Goal: Transaction & Acquisition: Purchase product/service

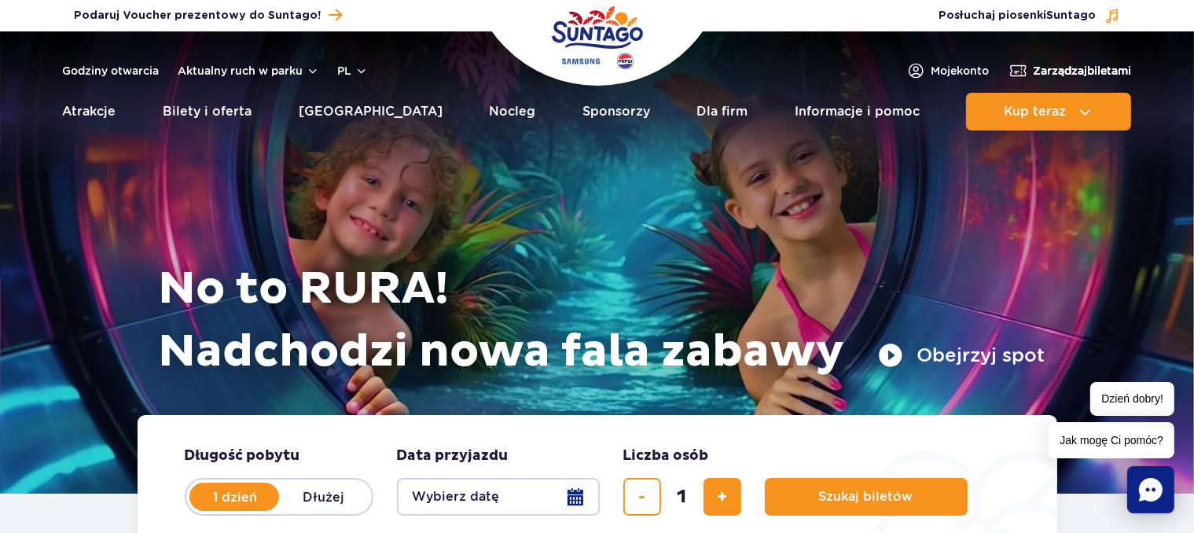
click at [1048, 73] on span "Zarządzaj biletami" at bounding box center [1082, 71] width 98 height 16
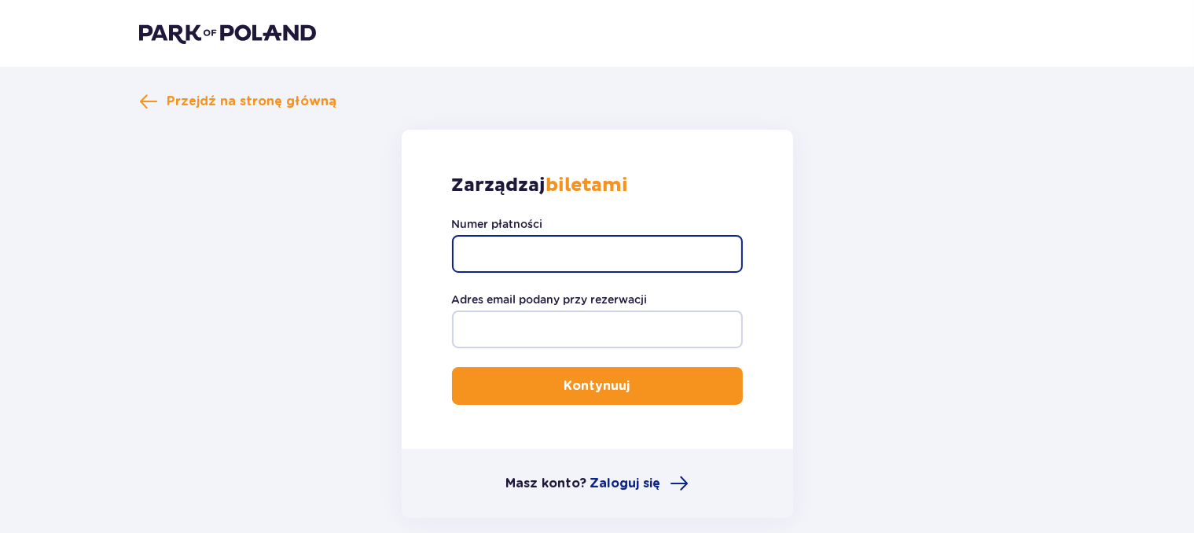
click at [498, 266] on input "Numer płatności" at bounding box center [597, 254] width 291 height 38
paste input "TR-VRC-ELRFEUX"
type input "TR-VRC-ELRFEUX"
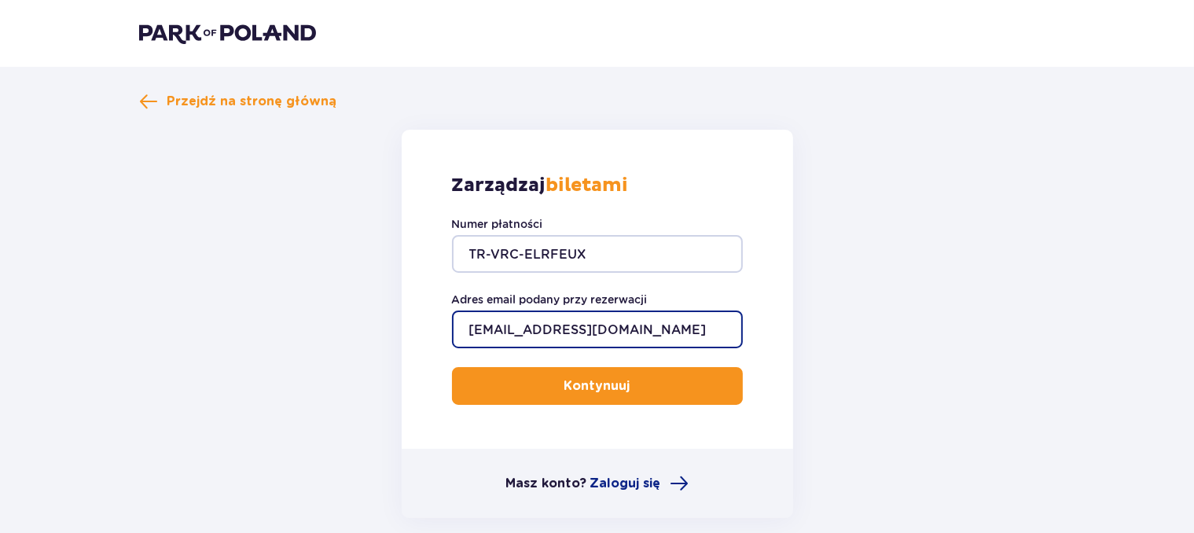
click at [452, 367] on button "Kontynuuj" at bounding box center [597, 386] width 291 height 38
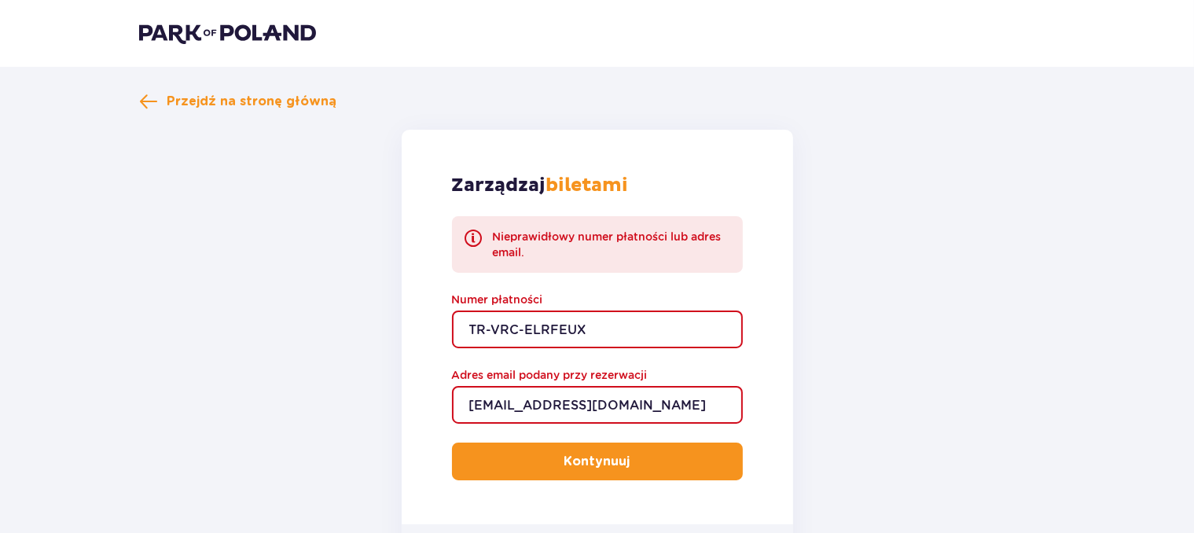
click at [542, 403] on input "pokorami@o2.pl" at bounding box center [597, 405] width 291 height 38
click at [544, 443] on button "Kontynuuj" at bounding box center [597, 461] width 291 height 38
click at [562, 408] on input "pokorami@go2.pl" at bounding box center [597, 405] width 291 height 38
type input "pokorami@tlen.pl"
click at [476, 331] on input "TR-VRC-ELRFEUX" at bounding box center [597, 329] width 291 height 38
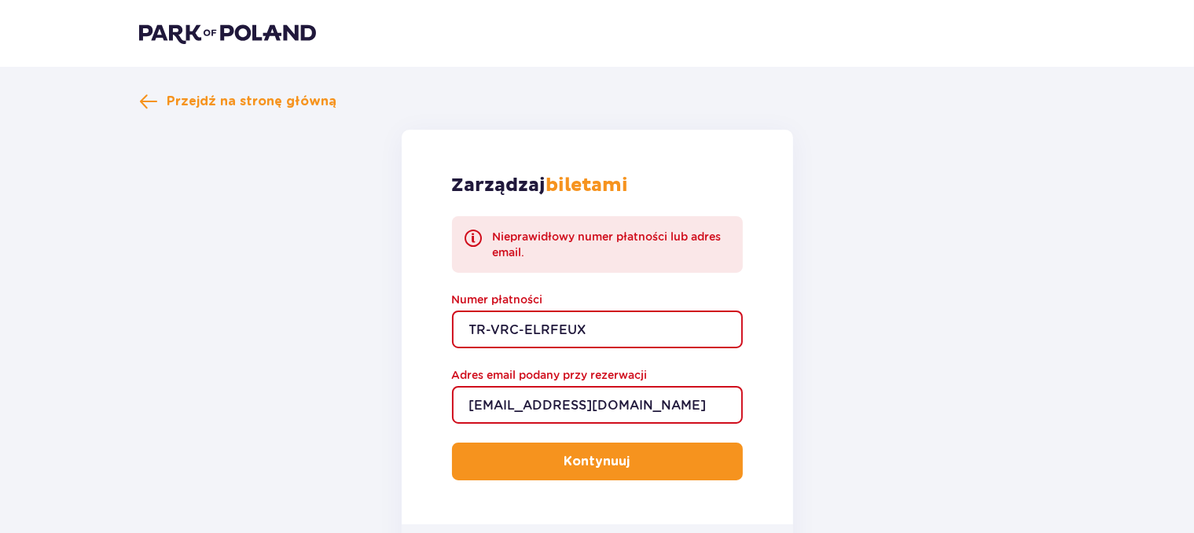
click at [640, 339] on input "TR-VRC-ELRFEUX" at bounding box center [597, 329] width 291 height 38
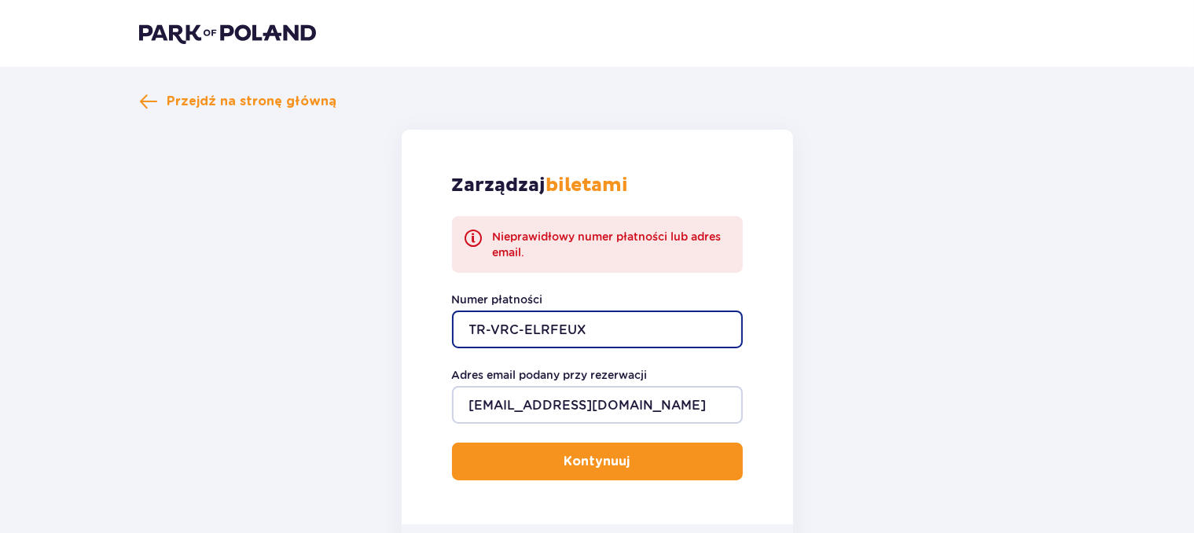
type input "TR-VRC-ELRFEUX"
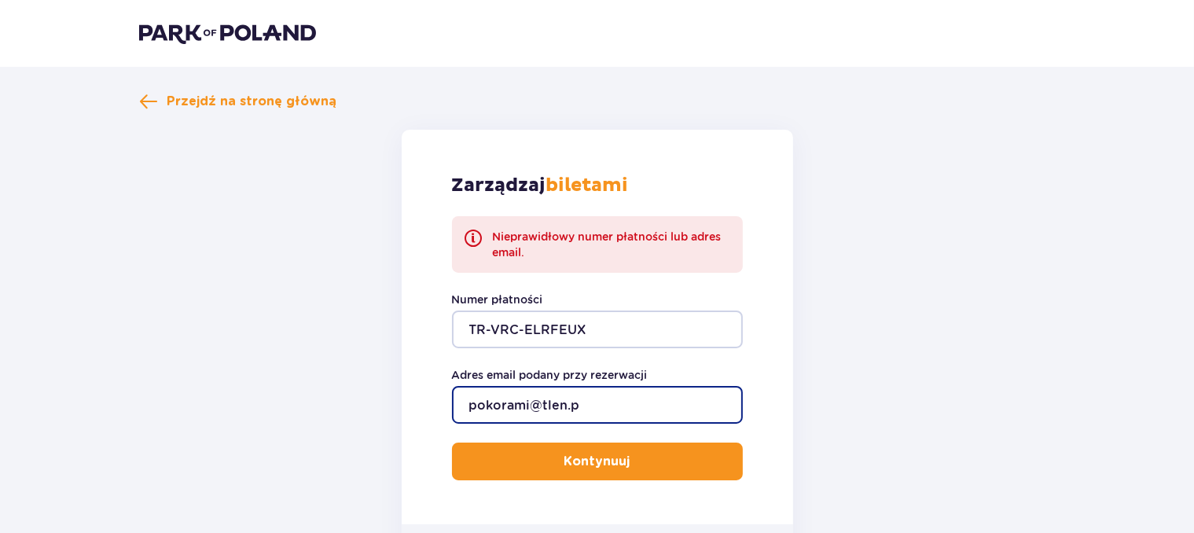
click at [589, 412] on input "pokorami@tlen.p" at bounding box center [597, 405] width 291 height 38
type input "pokorami@o2.pl"
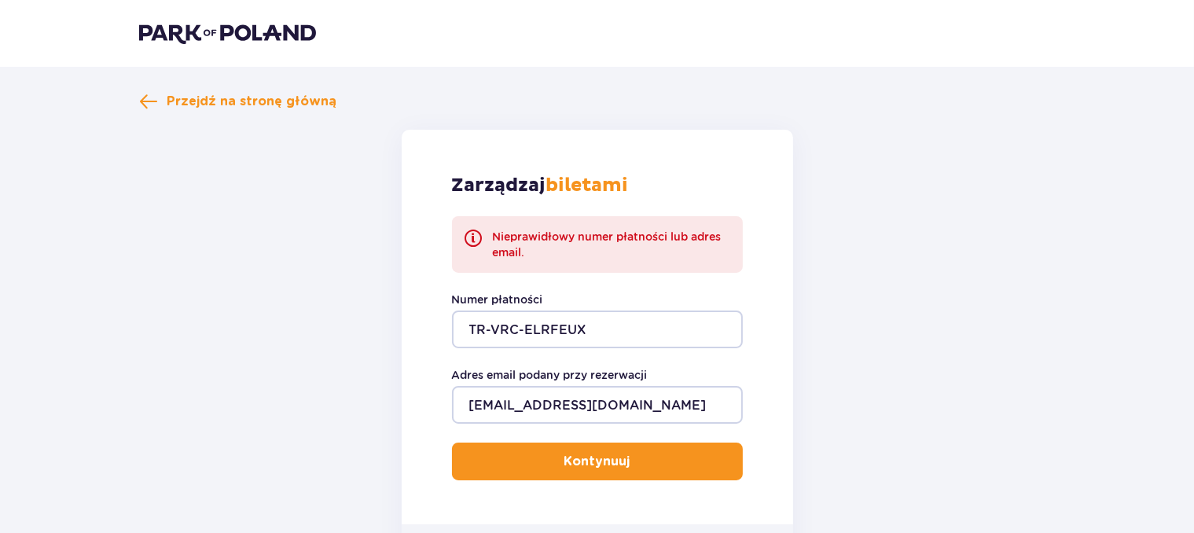
click at [570, 451] on button "Kontynuuj" at bounding box center [597, 461] width 291 height 38
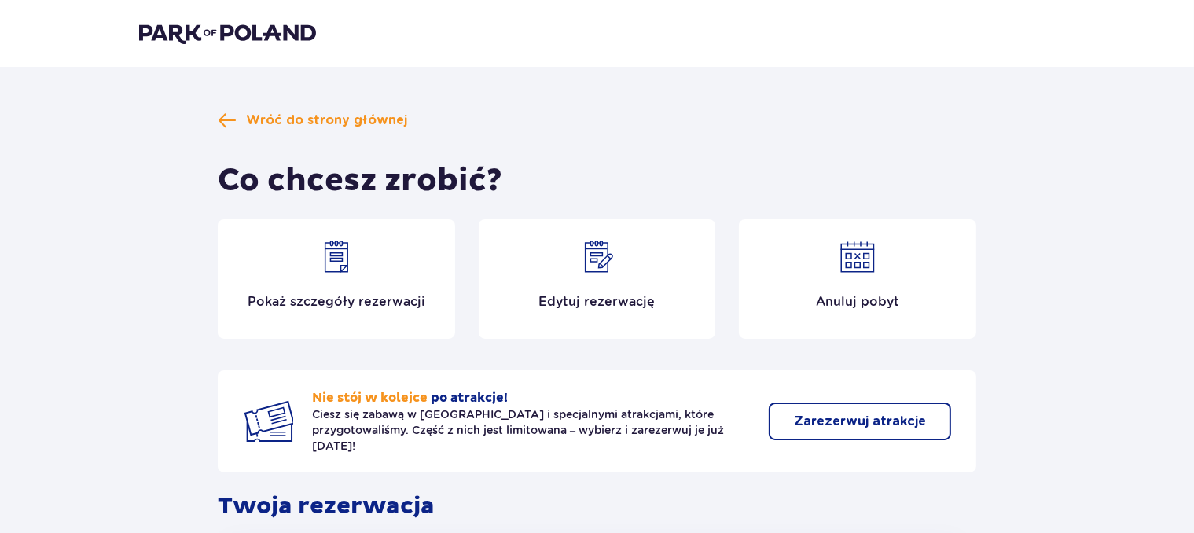
click at [668, 275] on div "Edytuj rezerwację" at bounding box center [597, 278] width 237 height 119
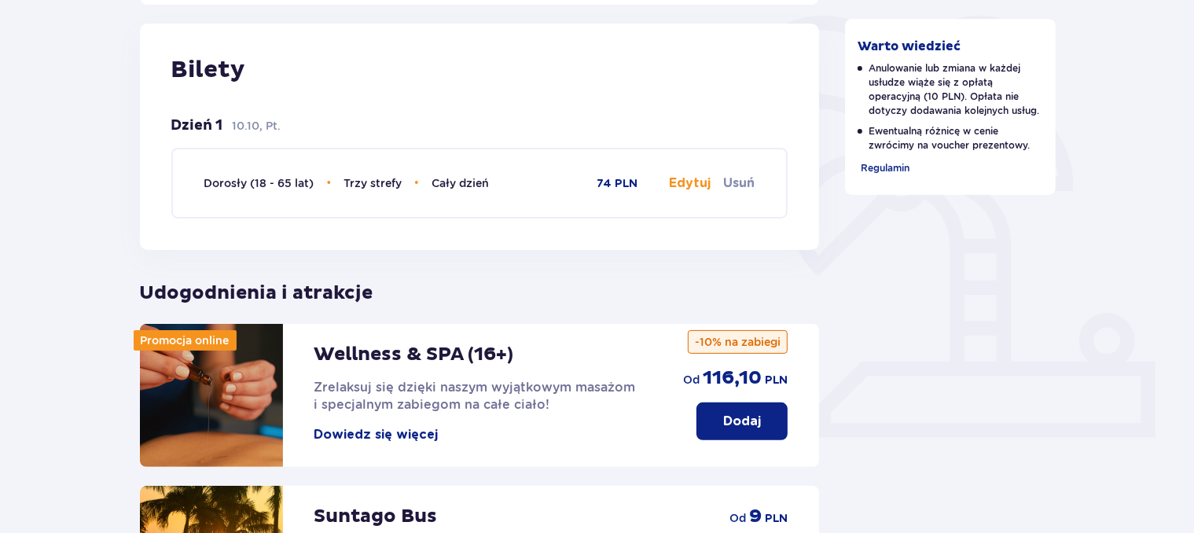
scroll to position [415, 0]
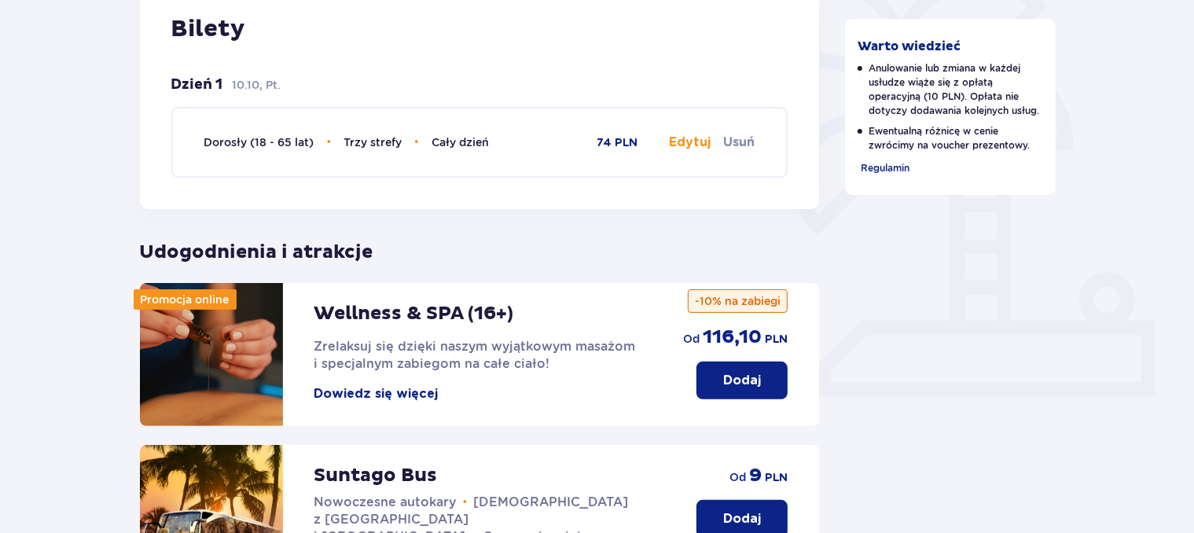
click at [689, 141] on button "Edytuj" at bounding box center [690, 142] width 42 height 17
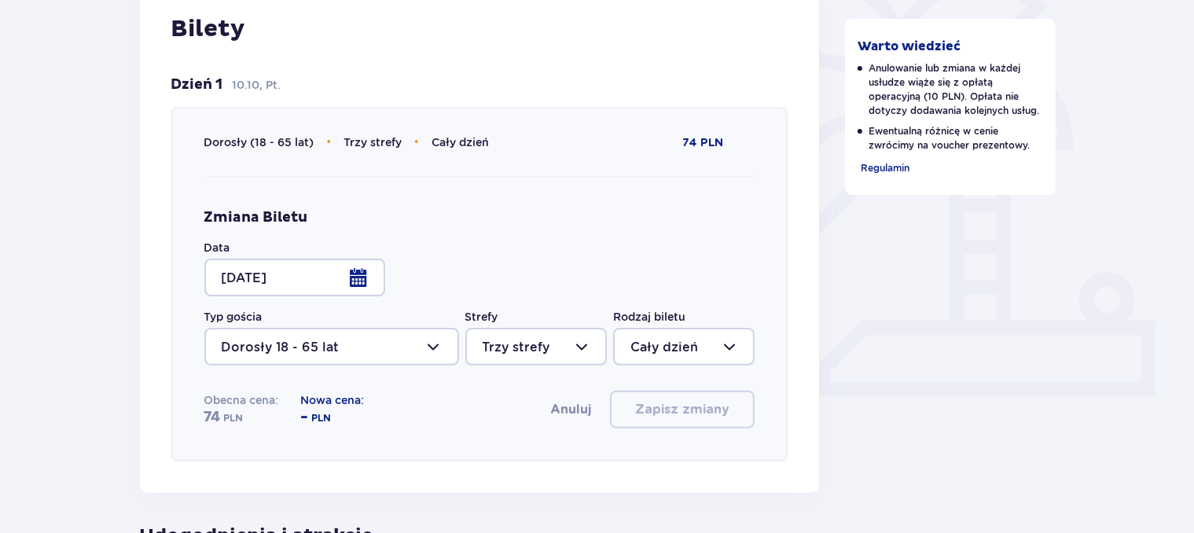
click at [538, 336] on div at bounding box center [535, 347] width 141 height 38
click at [510, 417] on span "Dwie strefy" at bounding box center [536, 427] width 138 height 33
type input "Dwie strefy"
click at [643, 357] on div at bounding box center [683, 347] width 141 height 38
click at [649, 395] on p "2 godziny" at bounding box center [662, 394] width 64 height 17
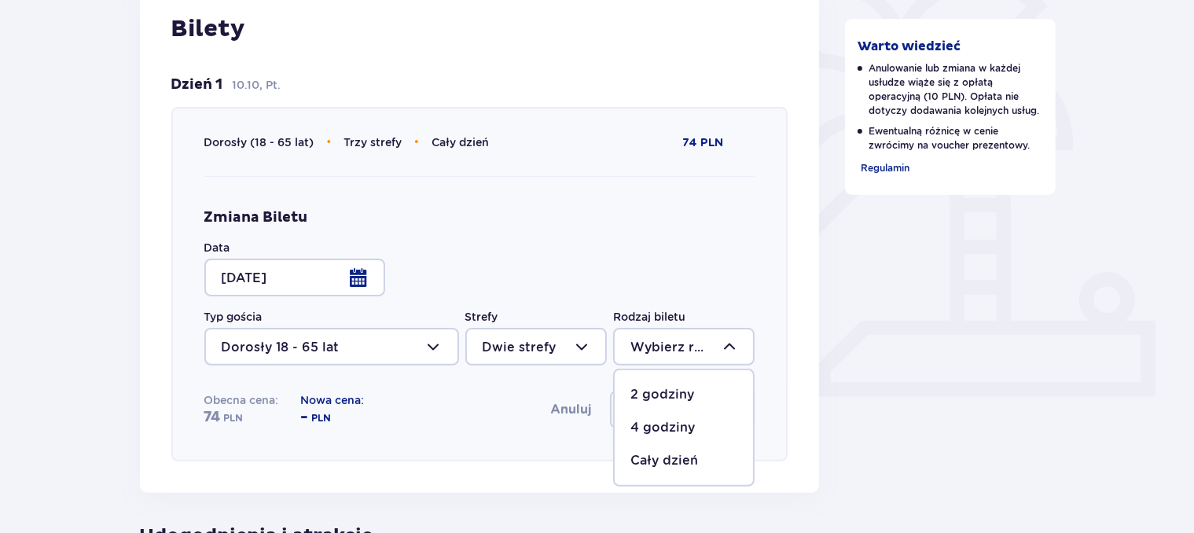
type input "2 godziny"
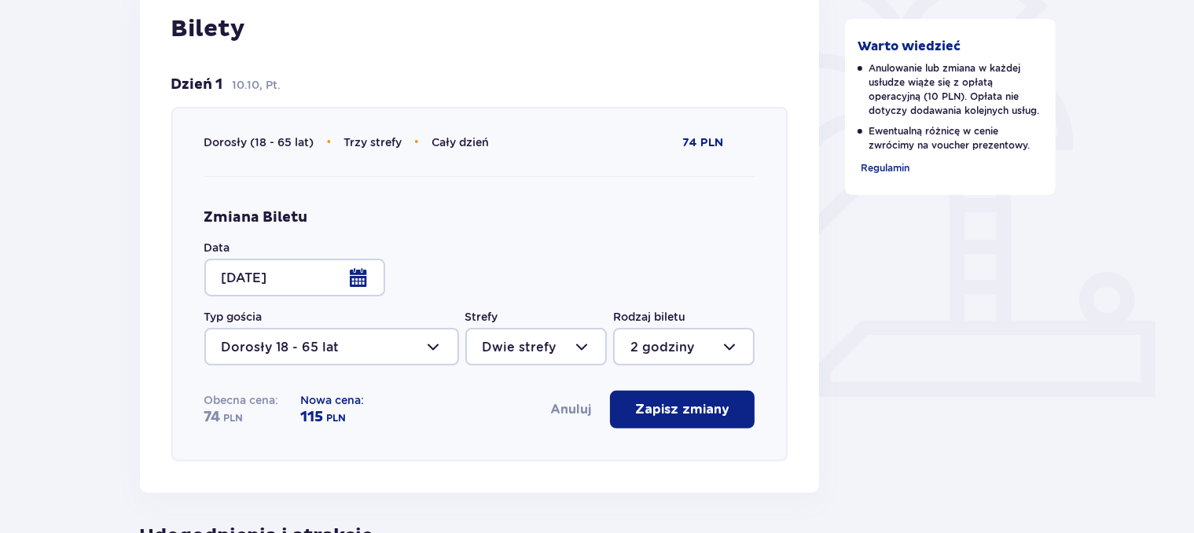
click at [565, 409] on button "Anuluj" at bounding box center [570, 409] width 41 height 17
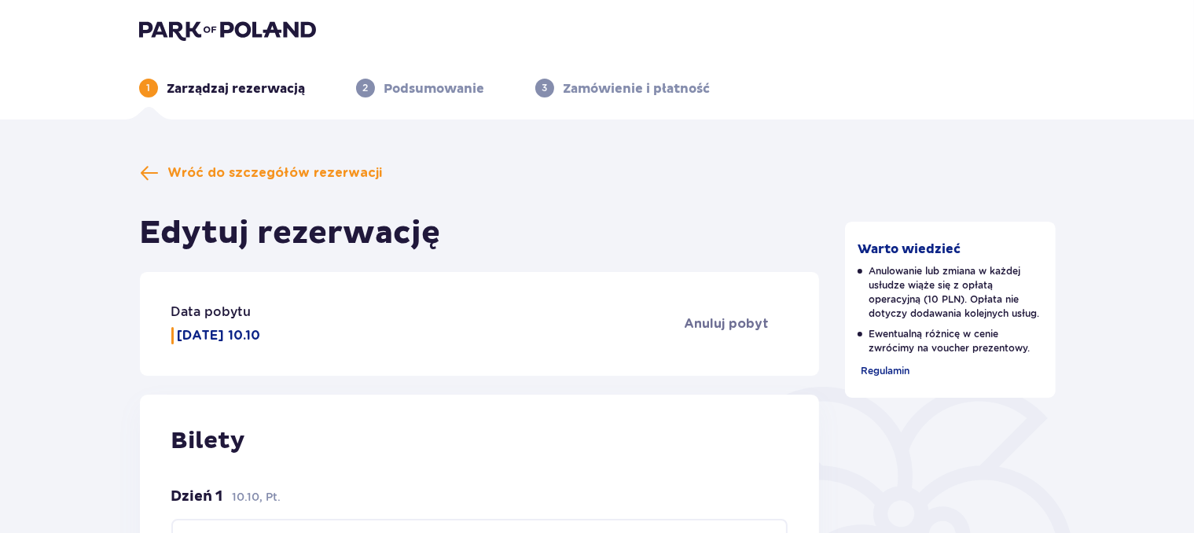
scroll to position [0, 0]
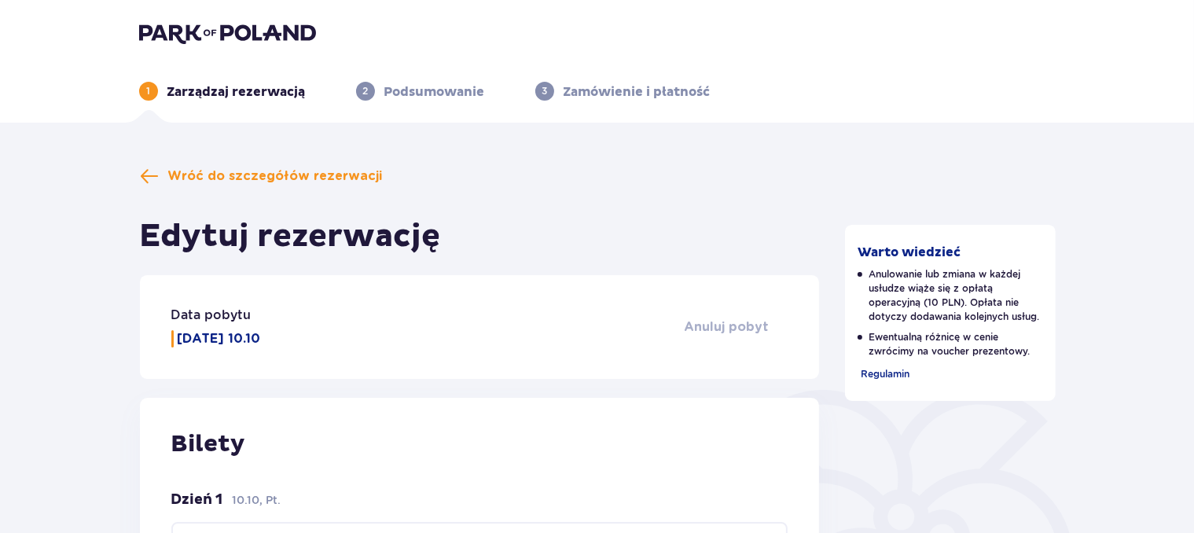
click at [714, 325] on span "Anuluj pobyt" at bounding box center [726, 326] width 85 height 17
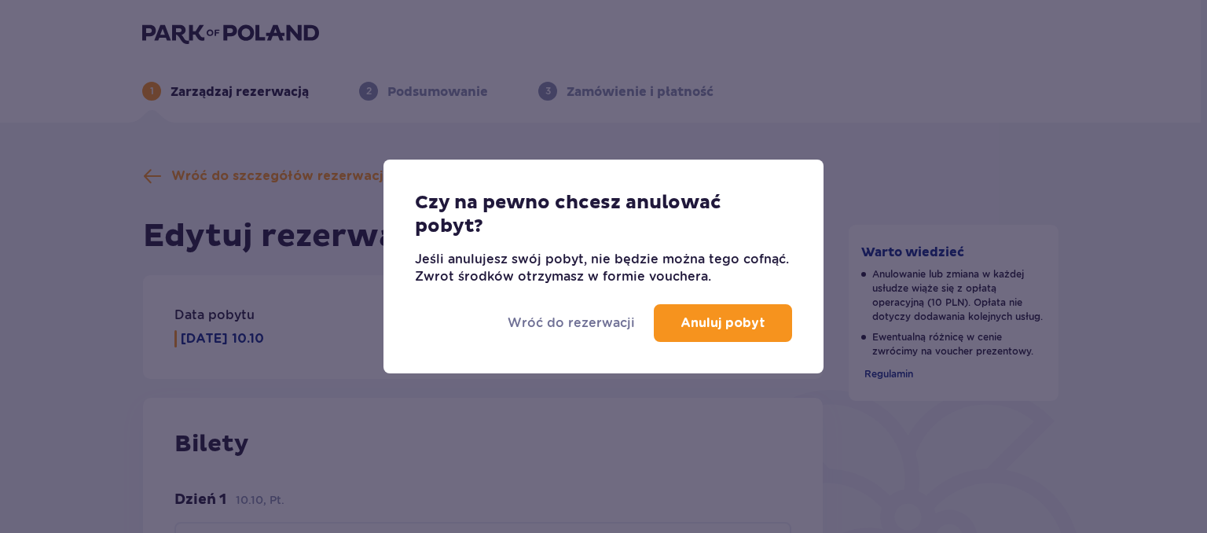
click at [701, 320] on p "Anuluj pobyt" at bounding box center [723, 322] width 85 height 17
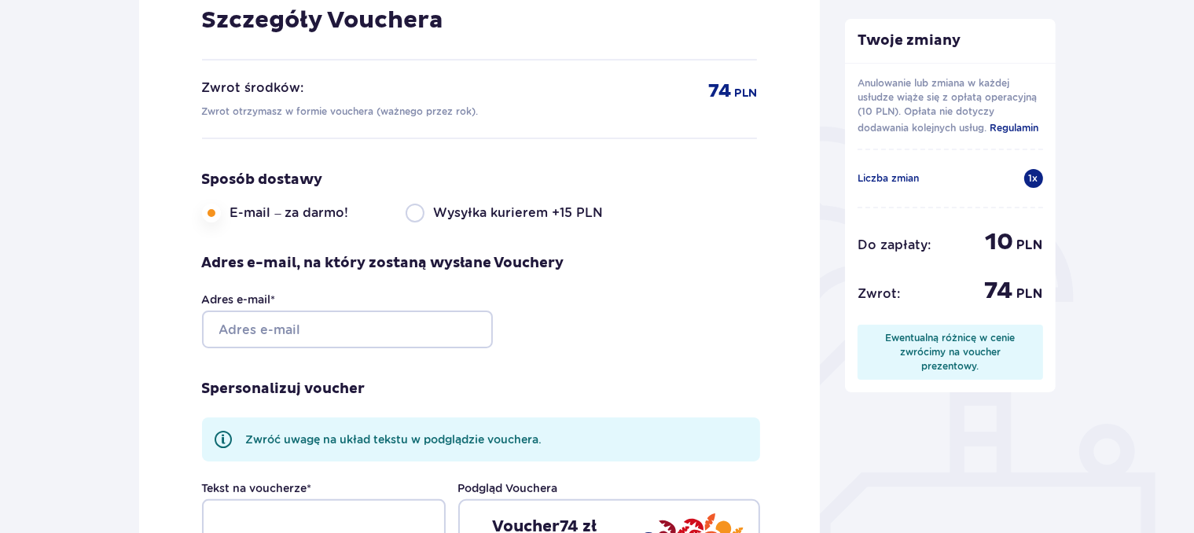
scroll to position [497, 0]
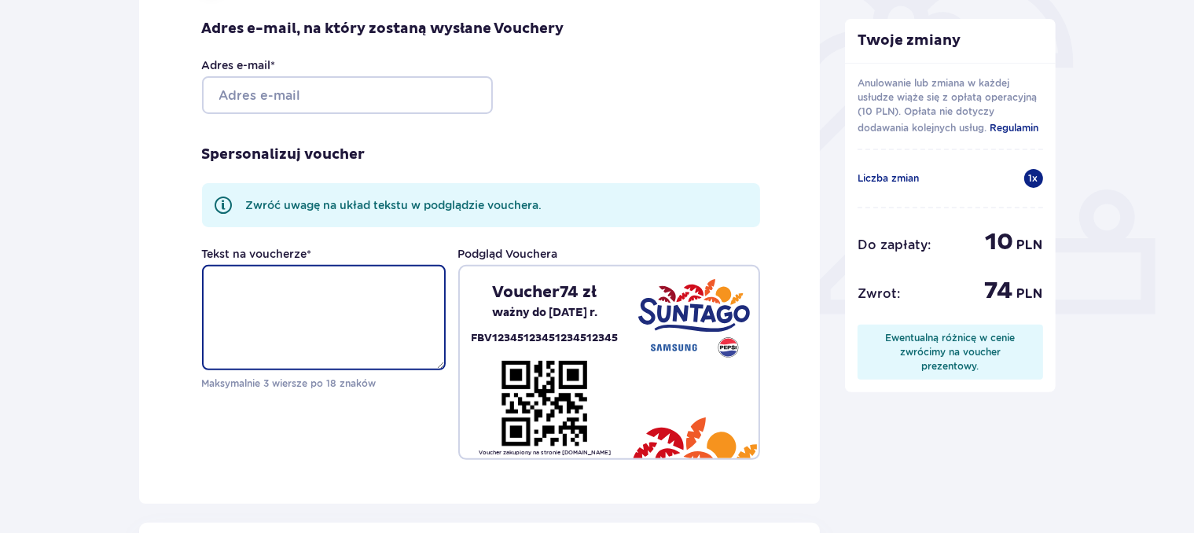
click at [240, 287] on textarea "Tekst na voucherze *" at bounding box center [324, 317] width 244 height 105
type textarea "vou"
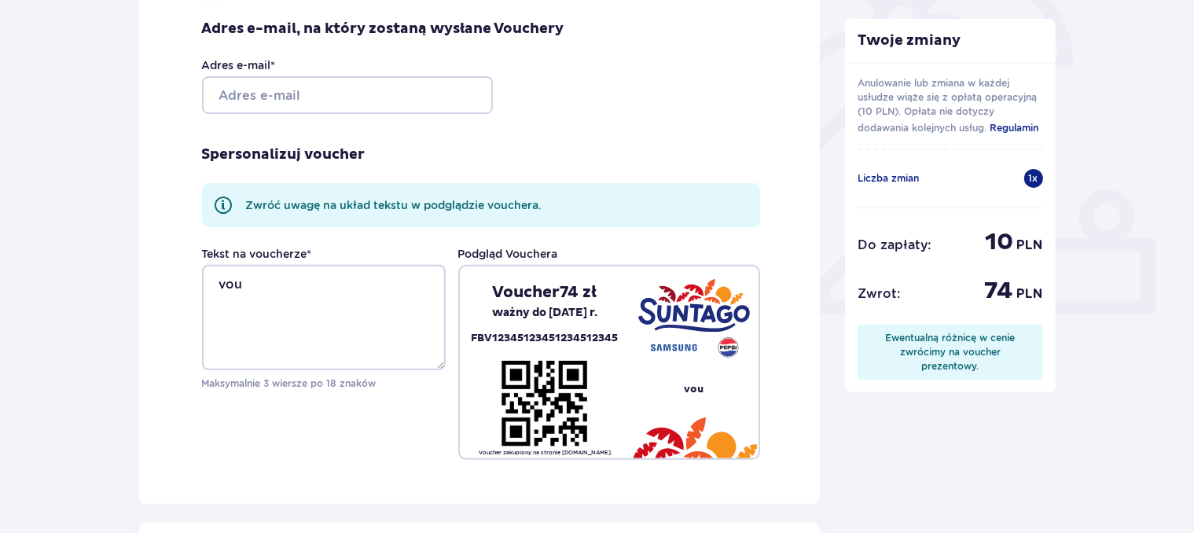
click at [596, 178] on div "Spersonalizuj voucher Zwróć uwagę na układ tekstu w podglądzie vouchera. Tekst …" at bounding box center [481, 287] width 558 height 346
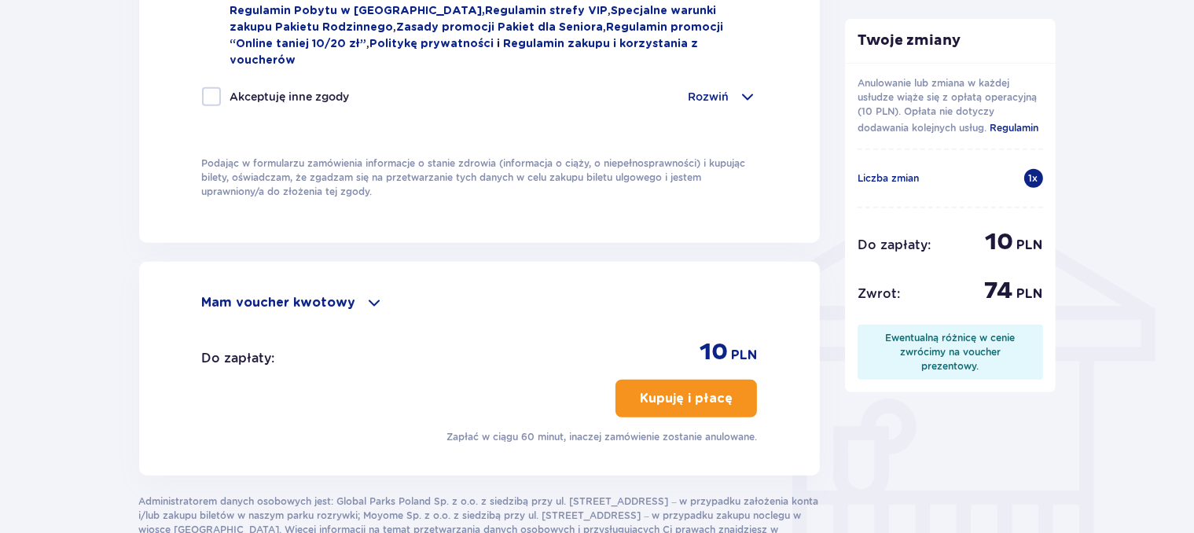
scroll to position [1162, 0]
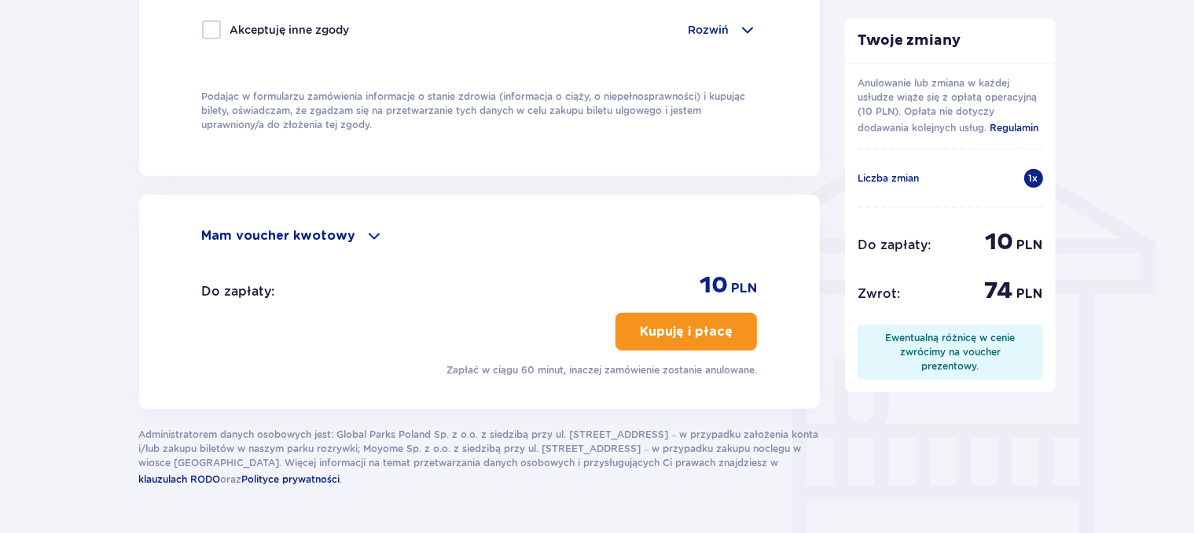
click at [728, 322] on span "button" at bounding box center [735, 331] width 19 height 19
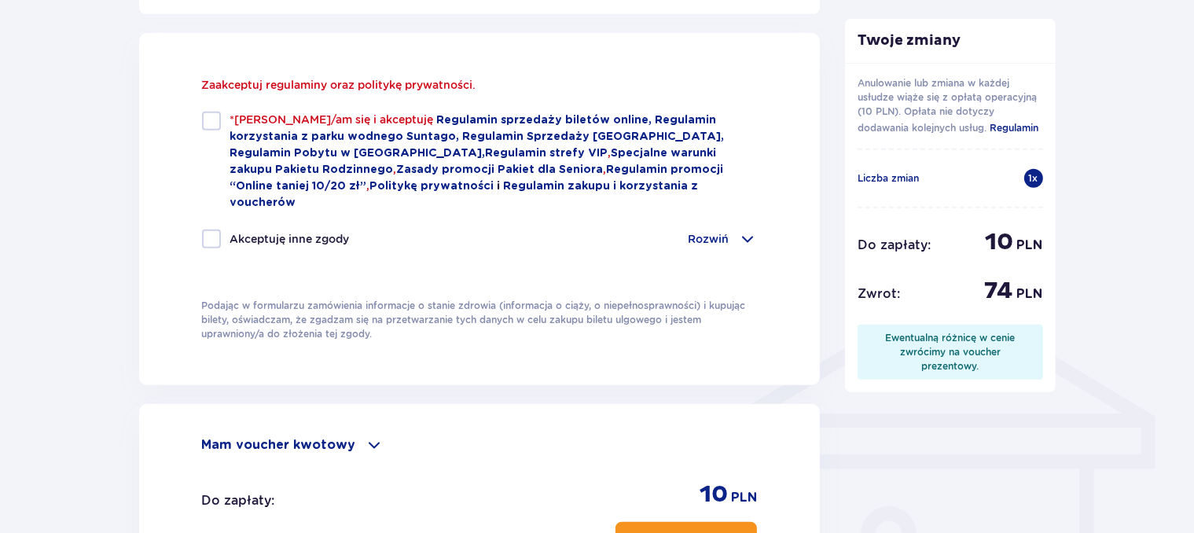
scroll to position [985, 0]
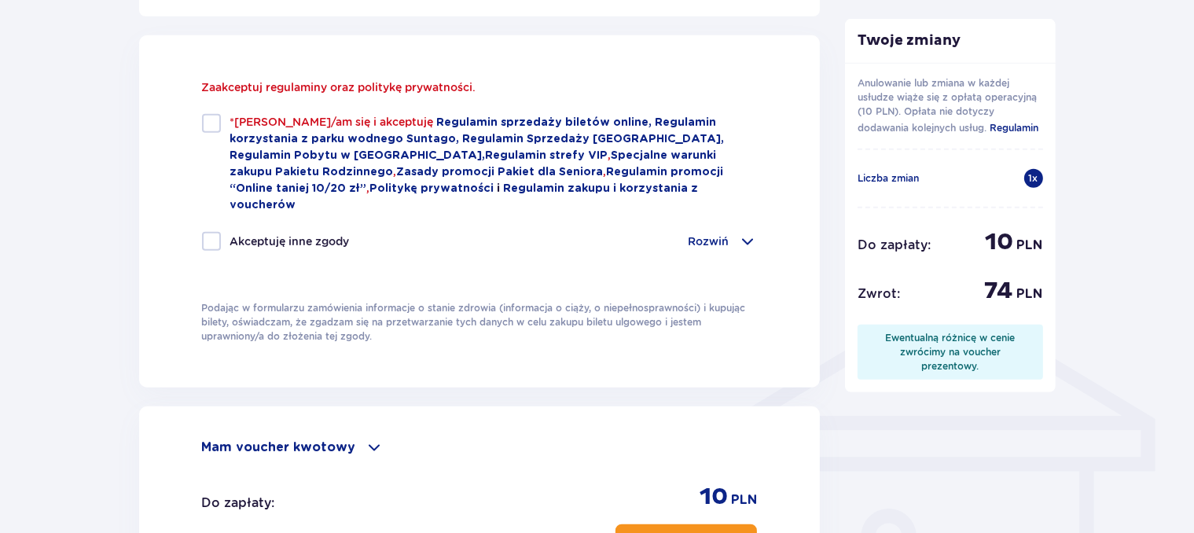
click at [365, 438] on span at bounding box center [374, 447] width 19 height 19
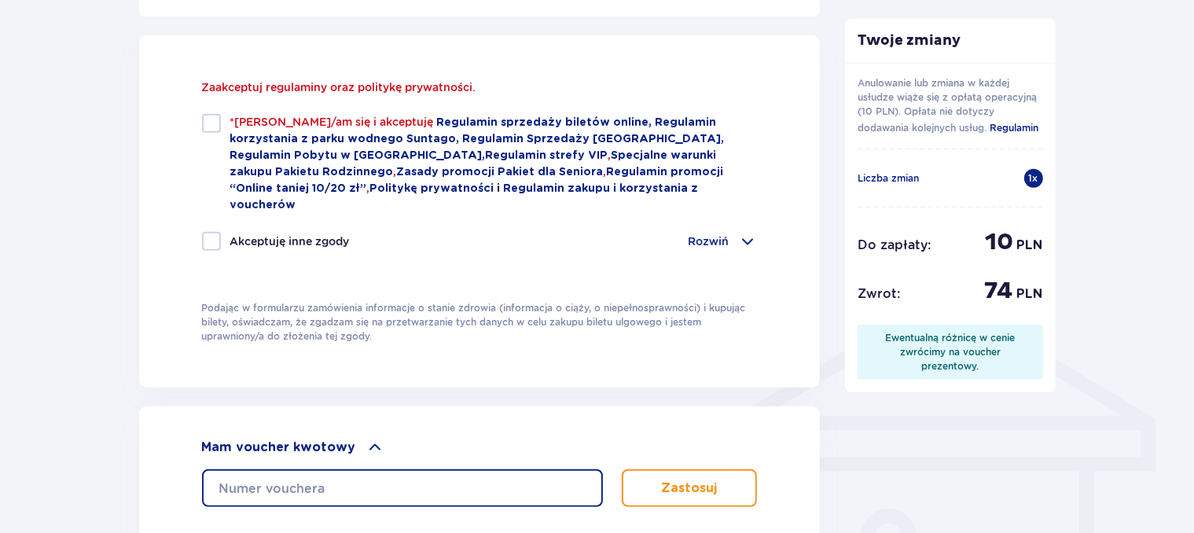
click at [424, 479] on input "text" at bounding box center [402, 488] width 401 height 38
paste input "0610005120672755"
type input "0610005120672755"
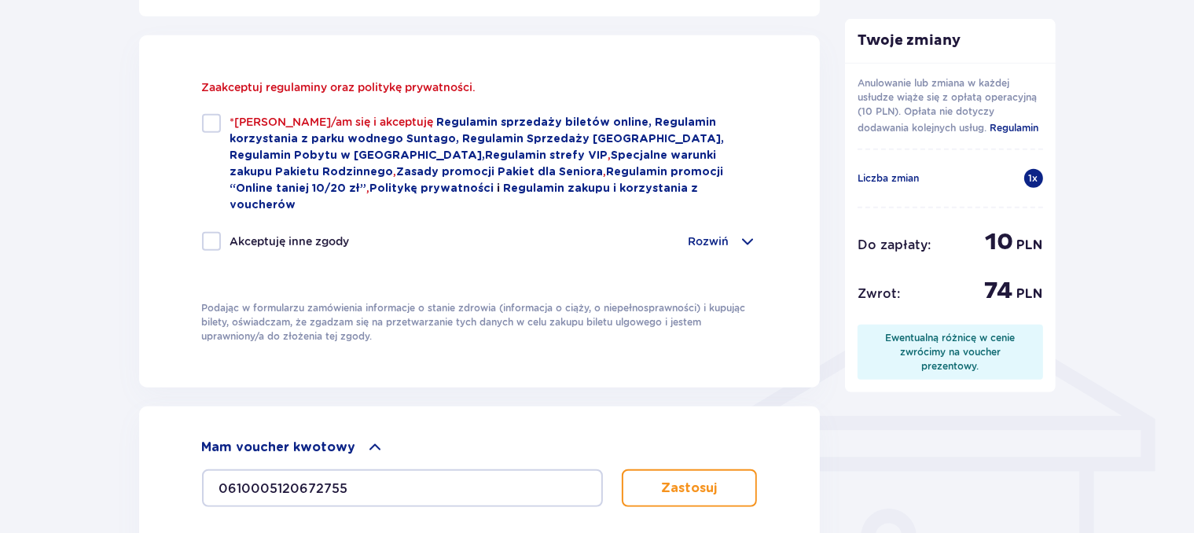
click at [664, 485] on button "Zastosuj" at bounding box center [690, 488] width 136 height 38
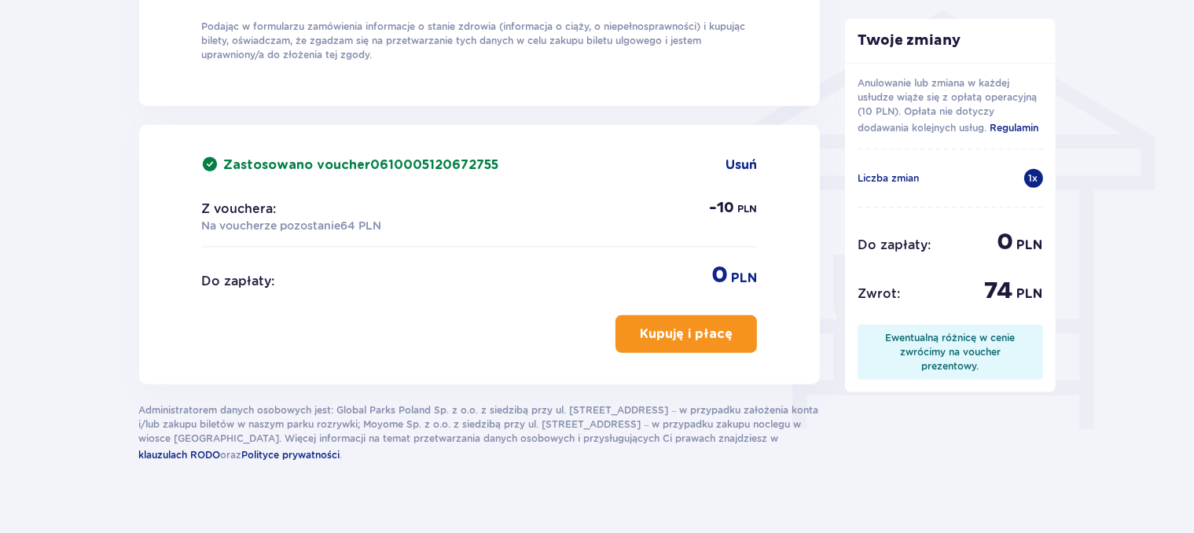
scroll to position [1269, 0]
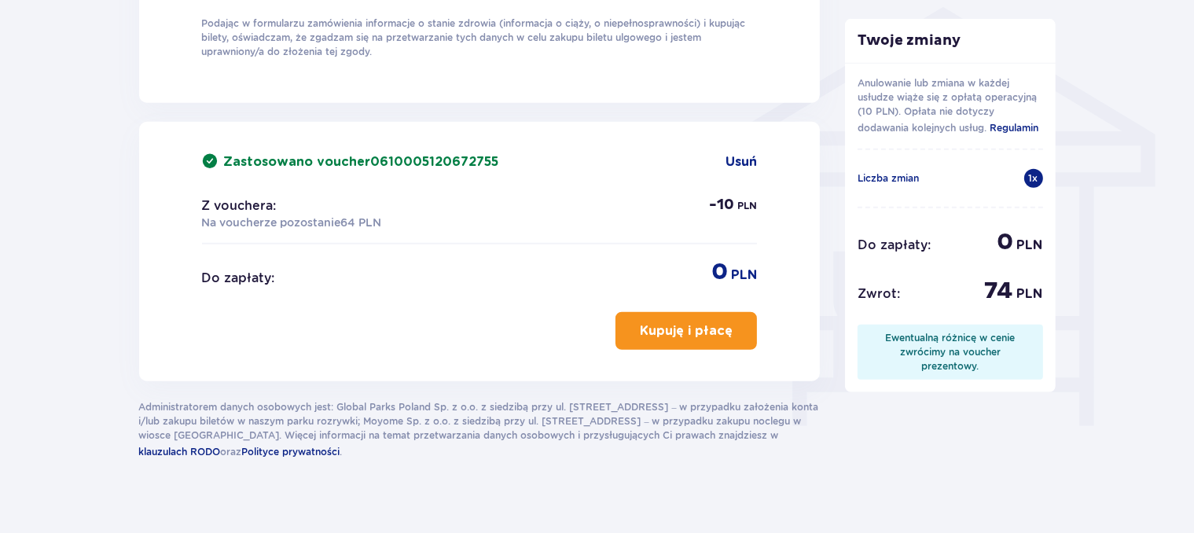
click at [663, 322] on p "Kupuję i płacę" at bounding box center [686, 330] width 93 height 17
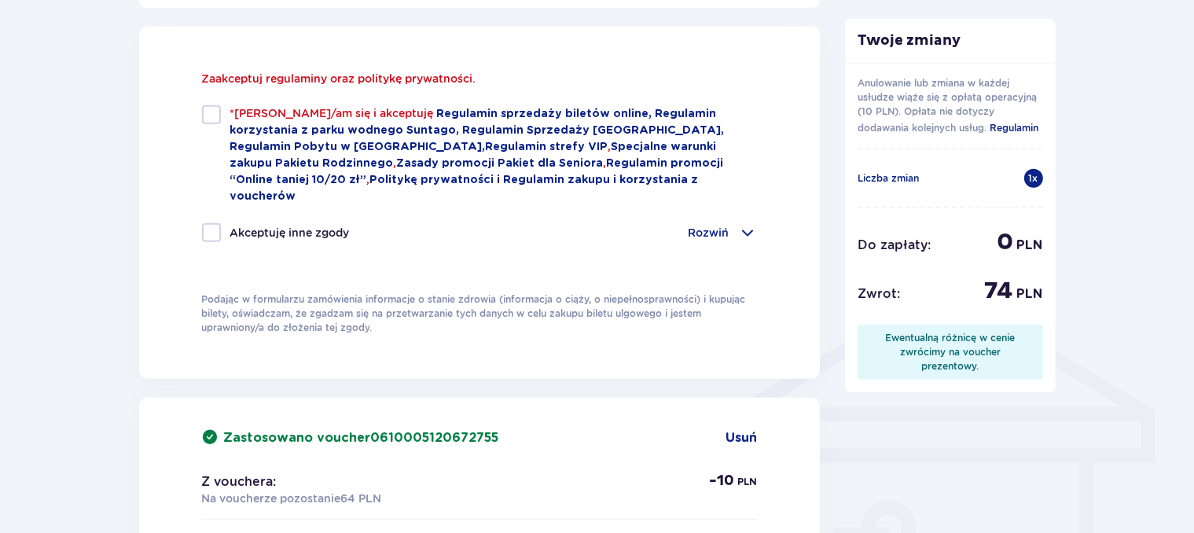
scroll to position [985, 0]
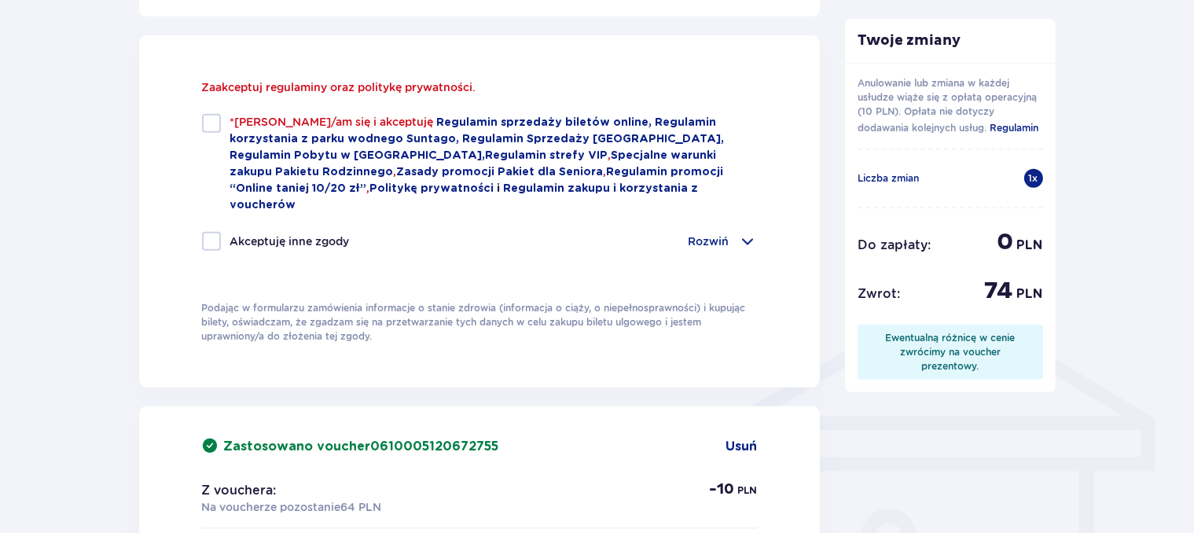
click at [229, 121] on div "*Zapoznałem/am się i akceptuję Regulamin sprzedaży biletów online, Regulamin ko…" at bounding box center [480, 163] width 556 height 99
checkbox input "true"
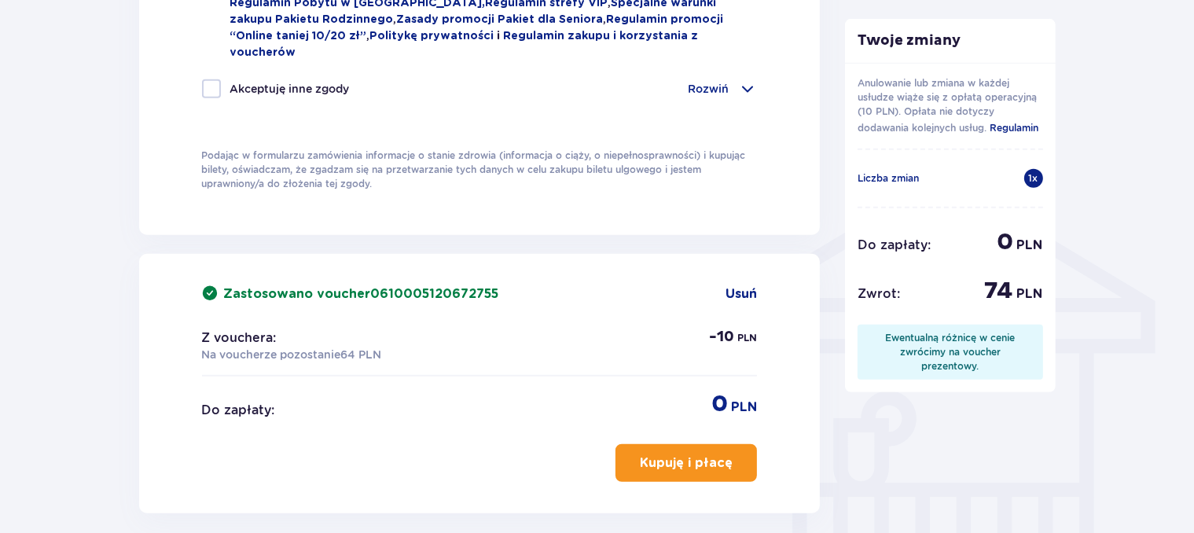
scroll to position [1110, 0]
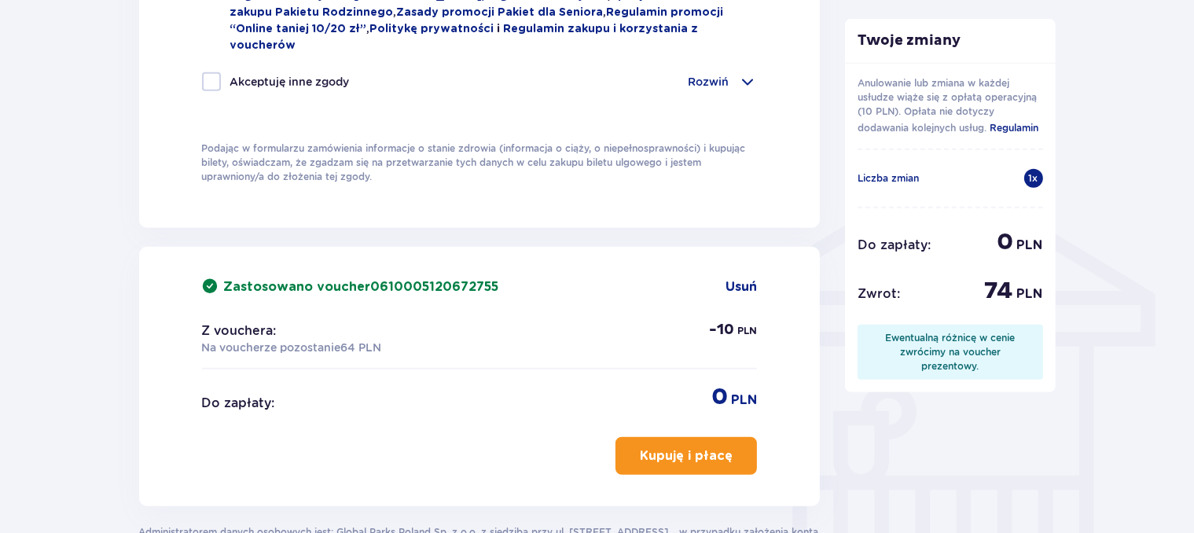
click at [665, 447] on p "Kupuję i płacę" at bounding box center [686, 455] width 93 height 17
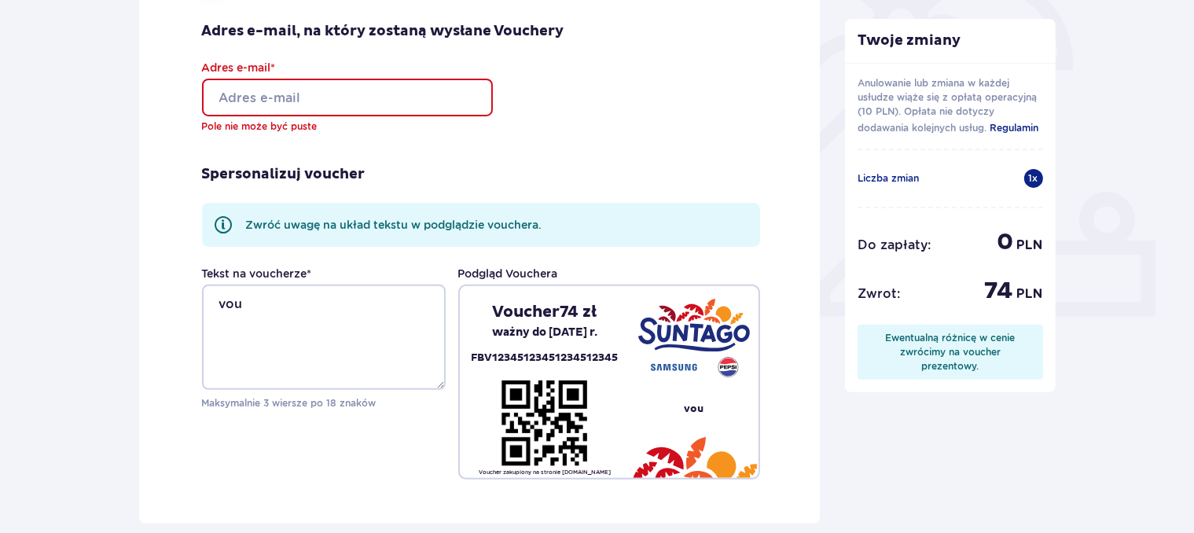
scroll to position [494, 0]
click at [250, 99] on input "Adres e-mail *" at bounding box center [347, 98] width 291 height 38
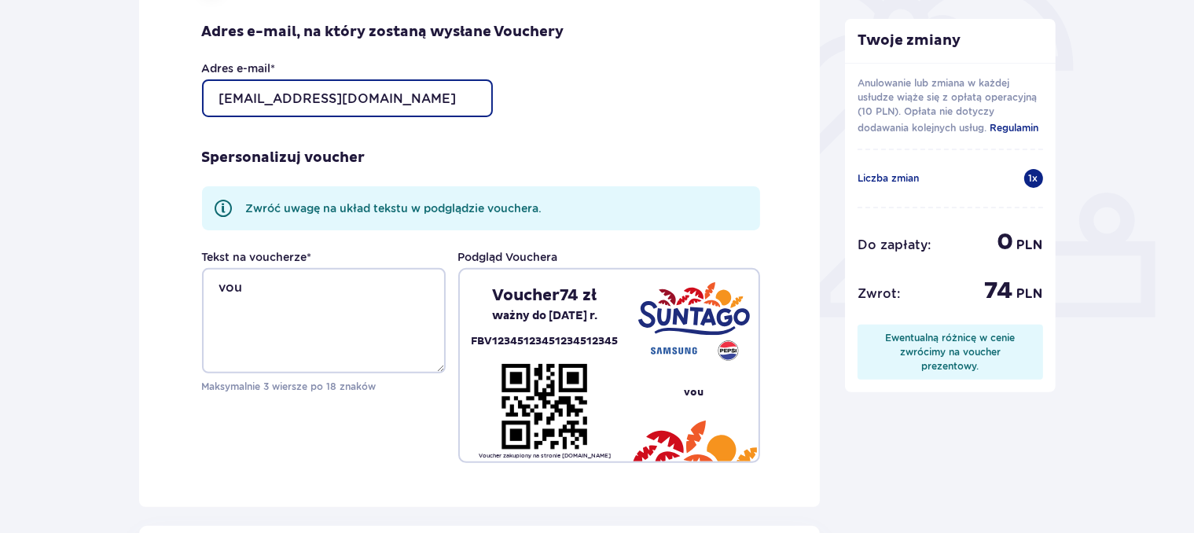
type input "pokorami@o2.pl"
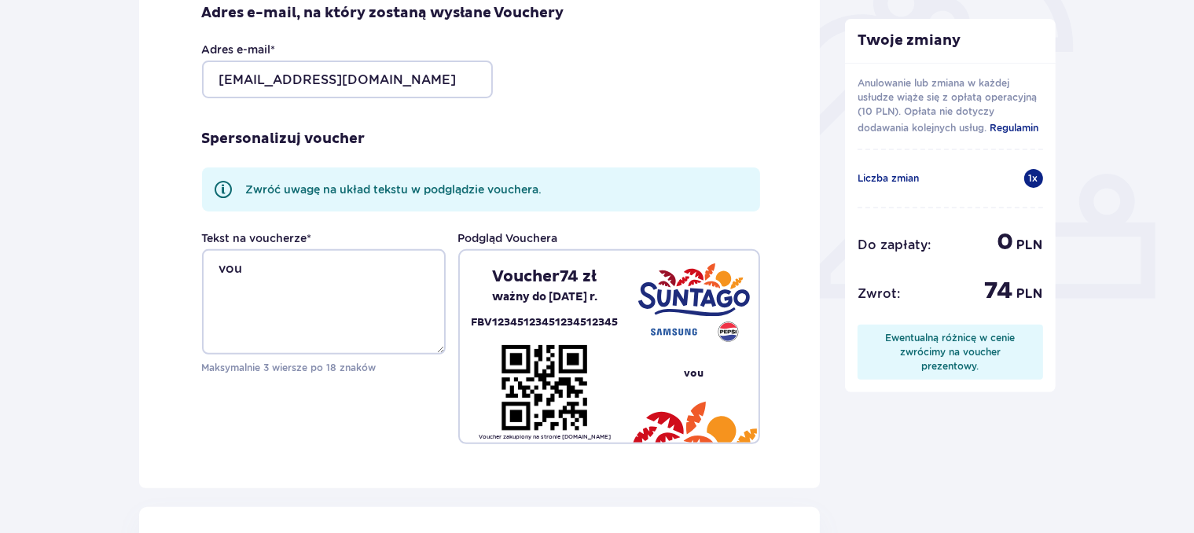
click at [117, 134] on div "Zamówienie i płatność Szczegóły Vouchera Zwrot środków: Zwrot otrzymasz w formi…" at bounding box center [597, 442] width 1194 height 1666
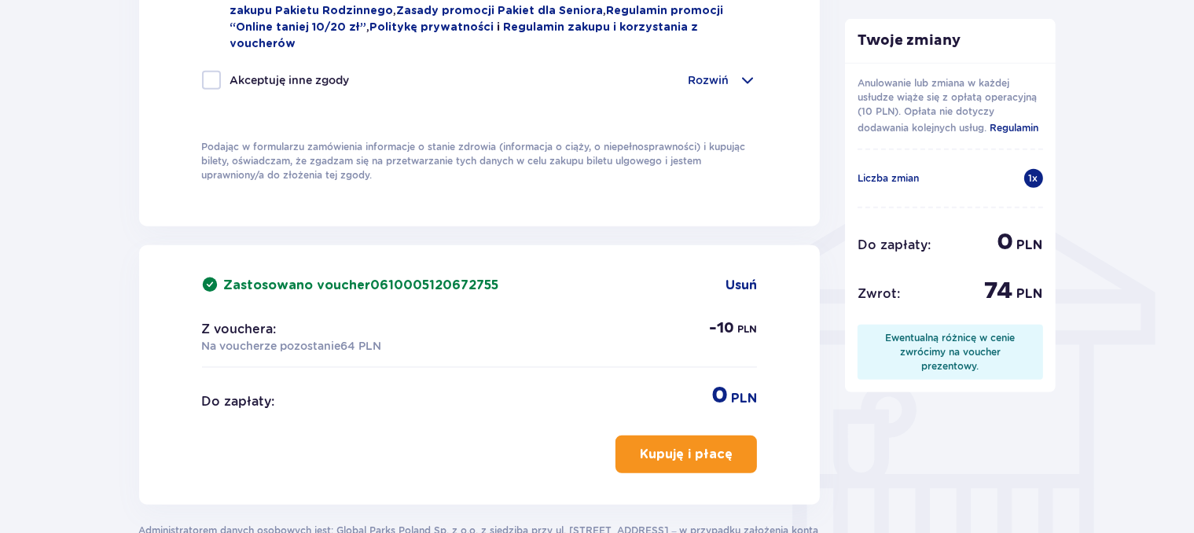
scroll to position [1117, 0]
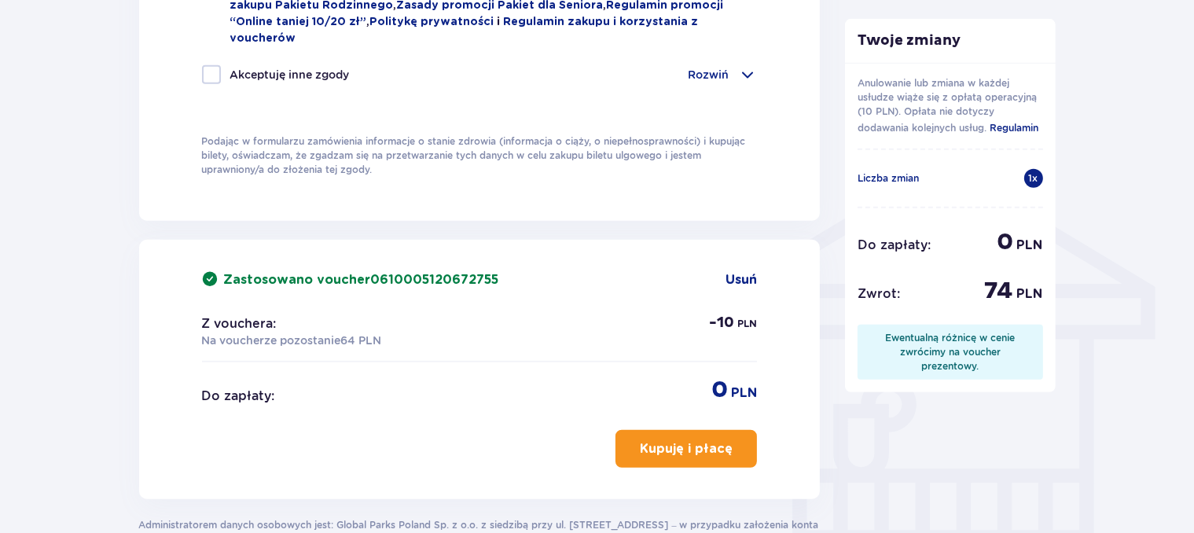
click at [685, 445] on button "Kupuję i płacę" at bounding box center [685, 449] width 141 height 38
